Goal: Information Seeking & Learning: Understand process/instructions

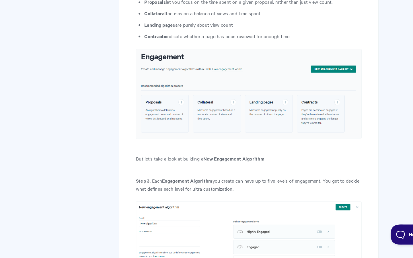
scroll to position [447, 0]
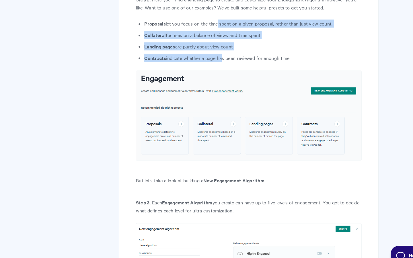
drag, startPoint x: 228, startPoint y: 67, endPoint x: 223, endPoint y: 40, distance: 27.1
click at [223, 40] on ul "Proposals let you focus on the time spent on a given proposal, rather than just…" at bounding box center [254, 54] width 186 height 36
click at [223, 40] on li "Proposals let you focus on the time spent on a given proposal, rather than just…" at bounding box center [254, 39] width 186 height 7
drag, startPoint x: 223, startPoint y: 40, endPoint x: 223, endPoint y: 70, distance: 30.4
click at [223, 70] on ul "Proposals let you focus on the time spent on a given proposal, rather than just…" at bounding box center [254, 54] width 186 height 36
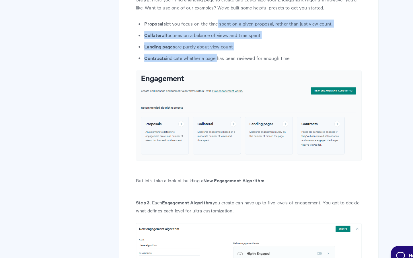
click at [223, 70] on li "Contracts indicate whether a page has been reviewed for enough time" at bounding box center [254, 68] width 186 height 7
drag, startPoint x: 223, startPoint y: 70, endPoint x: 219, endPoint y: 39, distance: 31.2
click at [219, 39] on ul "Proposals let you focus on the time spent on a given proposal, rather than just…" at bounding box center [254, 54] width 186 height 36
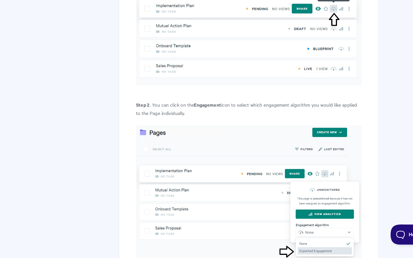
scroll to position [1477, 0]
